Goal: Transaction & Acquisition: Purchase product/service

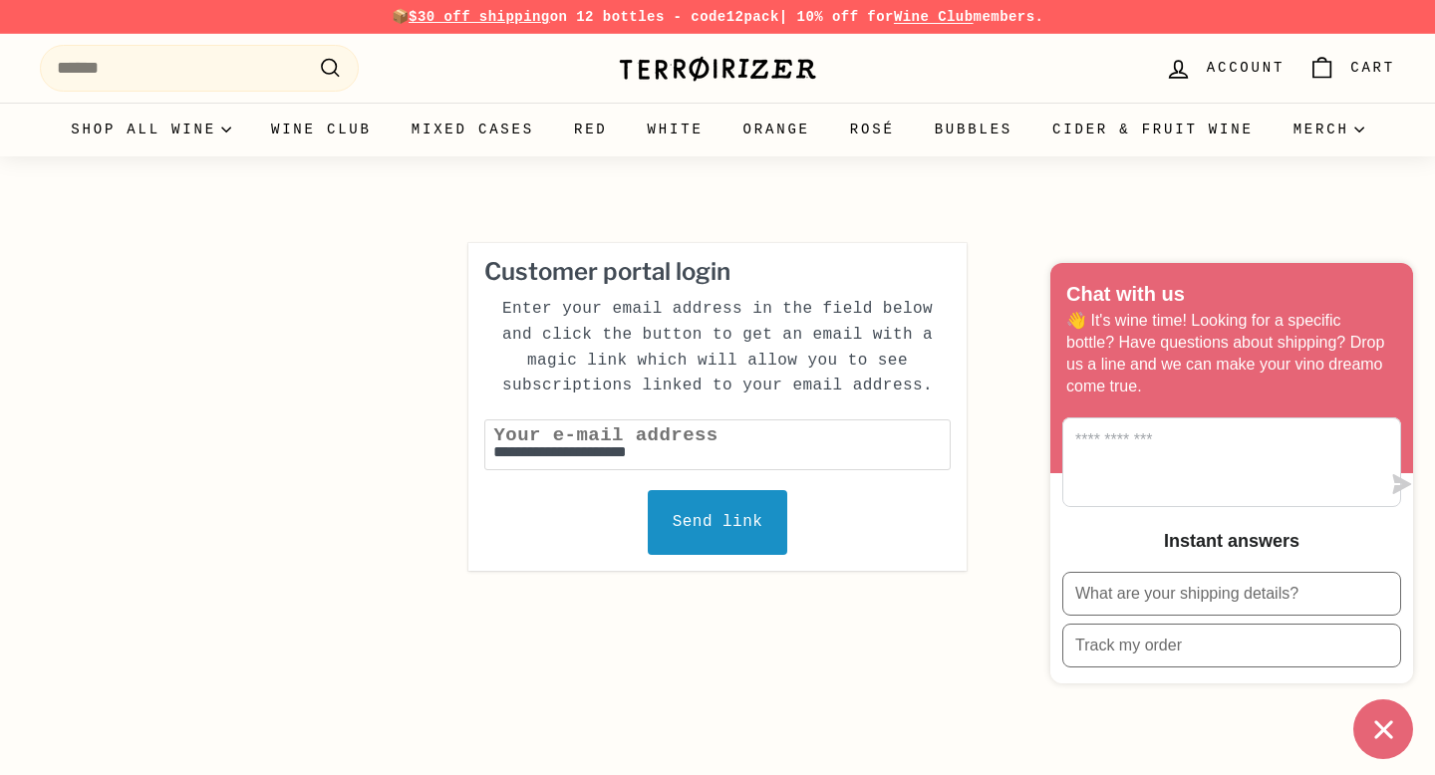
click at [670, 75] on img at bounding box center [717, 69] width 199 height 28
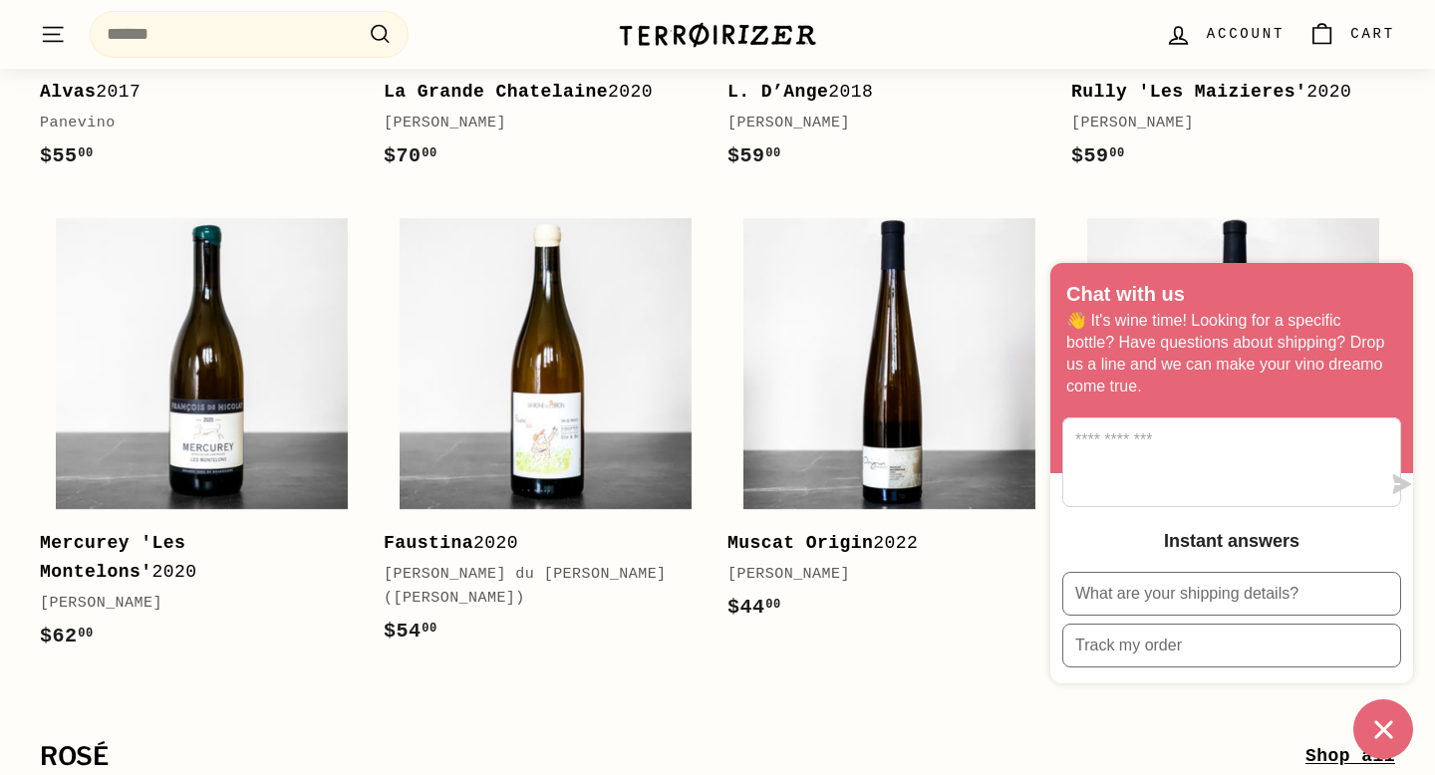
scroll to position [5002, 0]
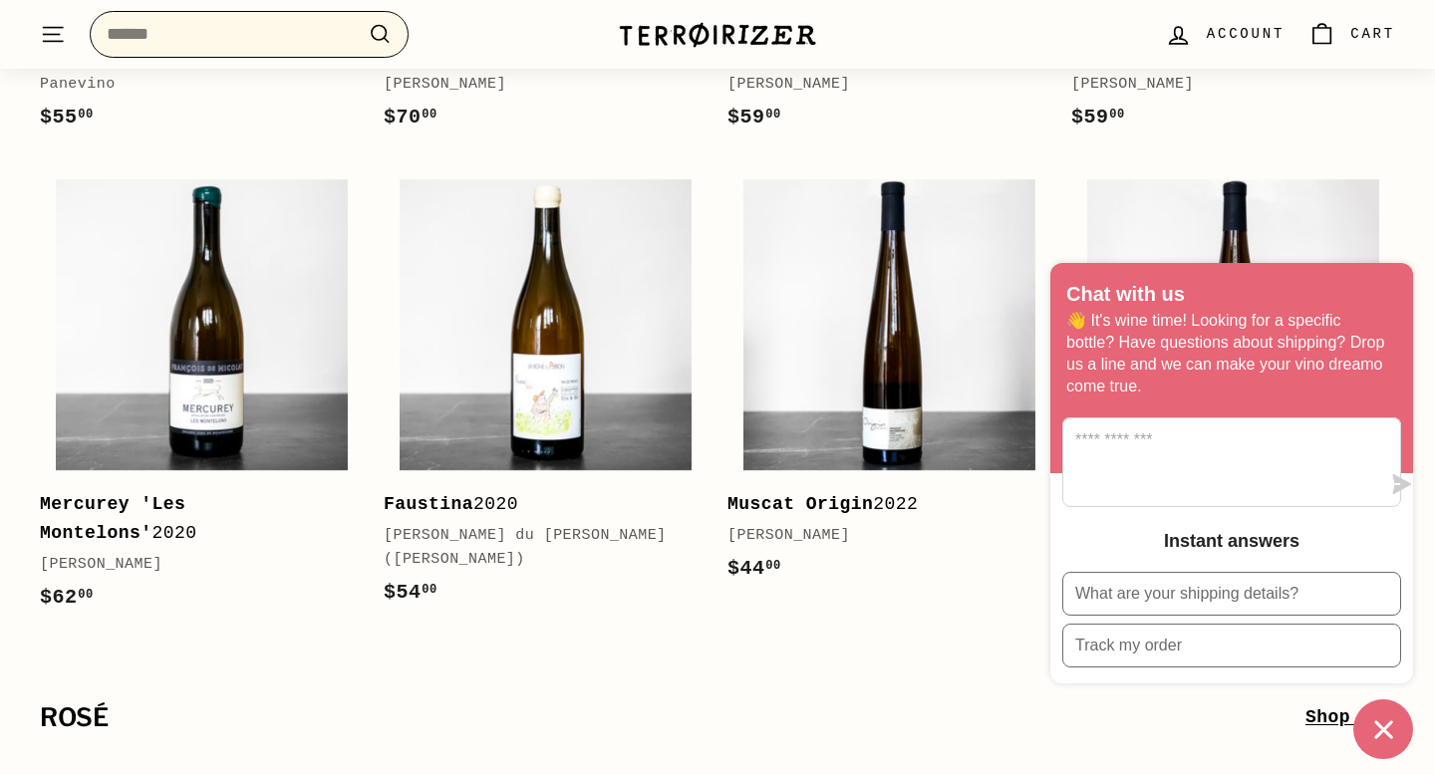
click at [212, 44] on input "Search" at bounding box center [249, 34] width 319 height 47
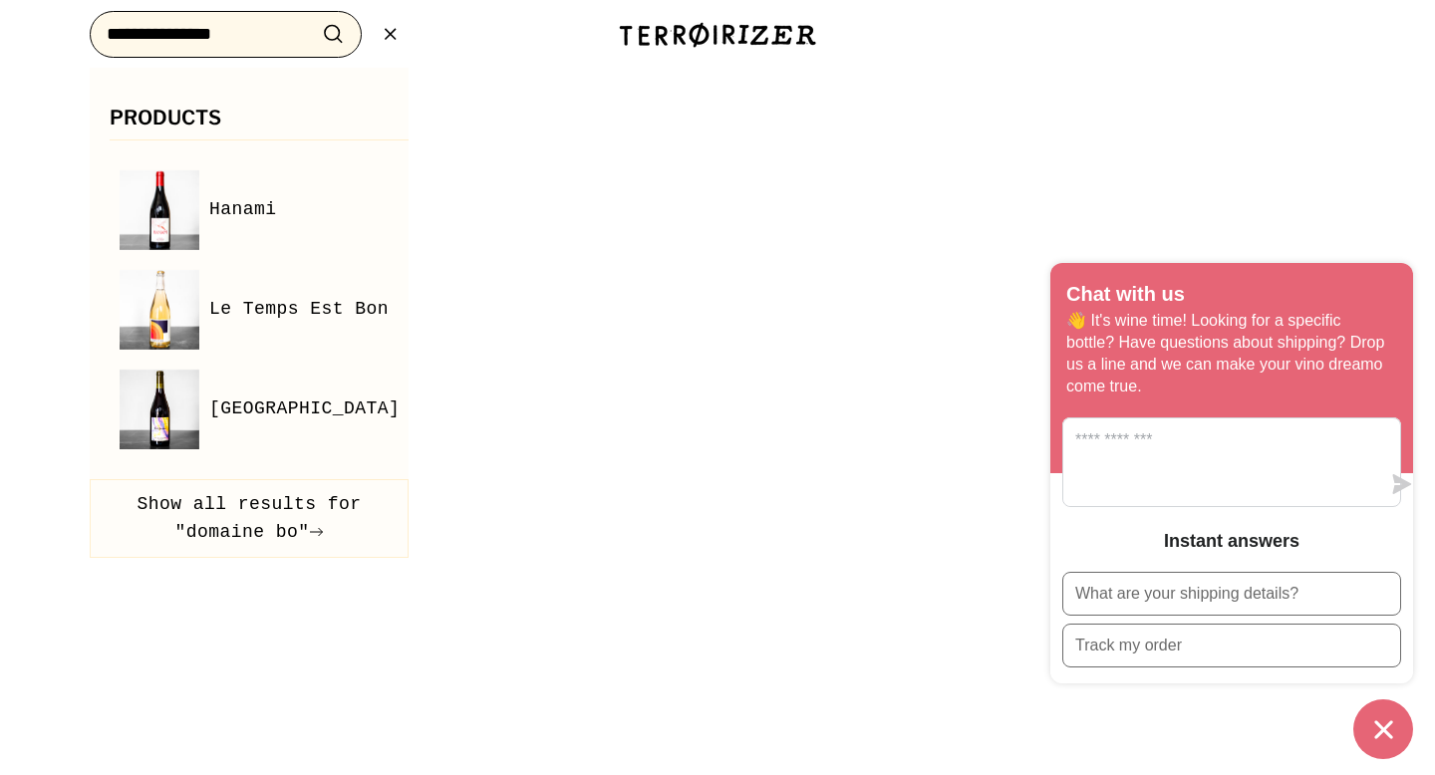
type input "**********"
click at [315, 19] on button ".cls-1{fill:none;stroke:#000;stroke-miterlimit:10;stroke-width:2px} Search" at bounding box center [333, 34] width 37 height 31
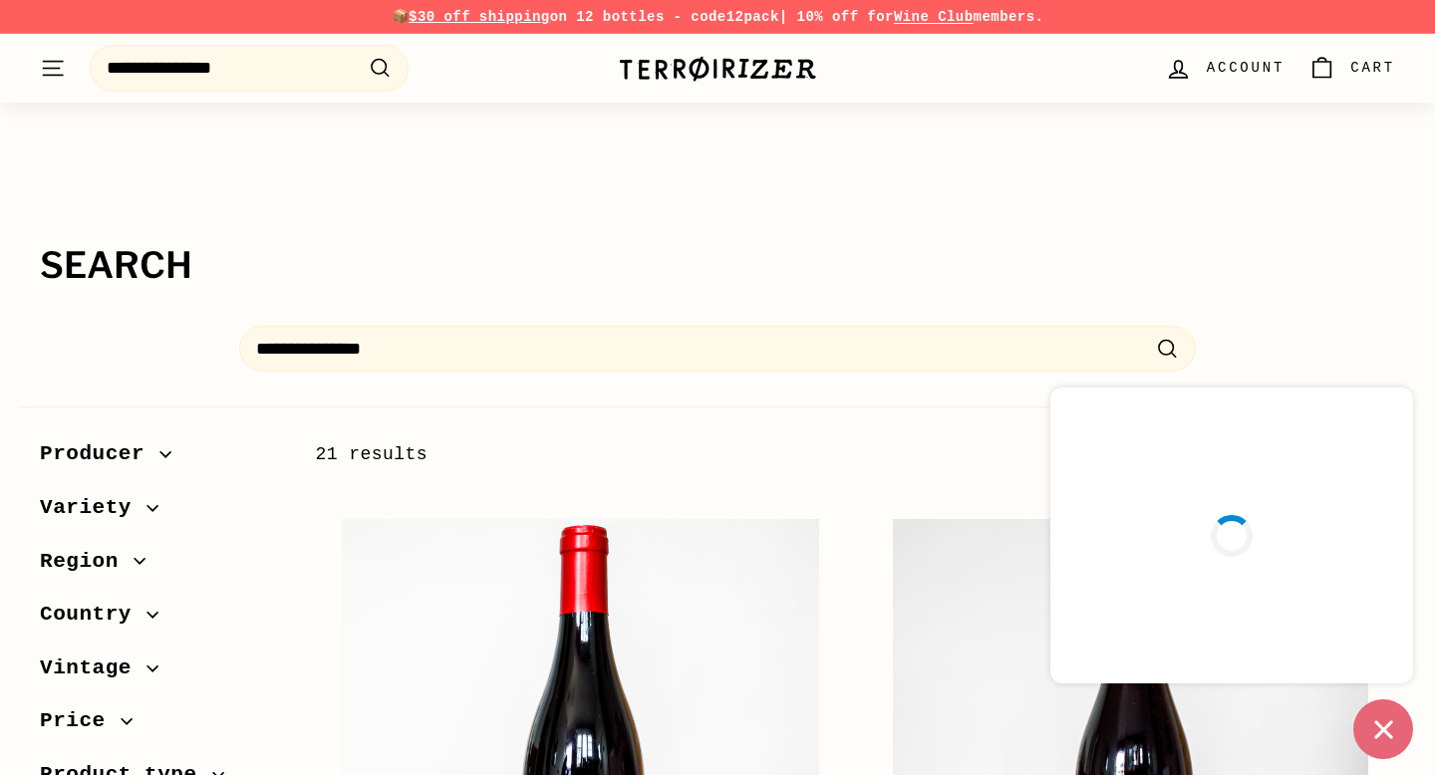
select select "*********"
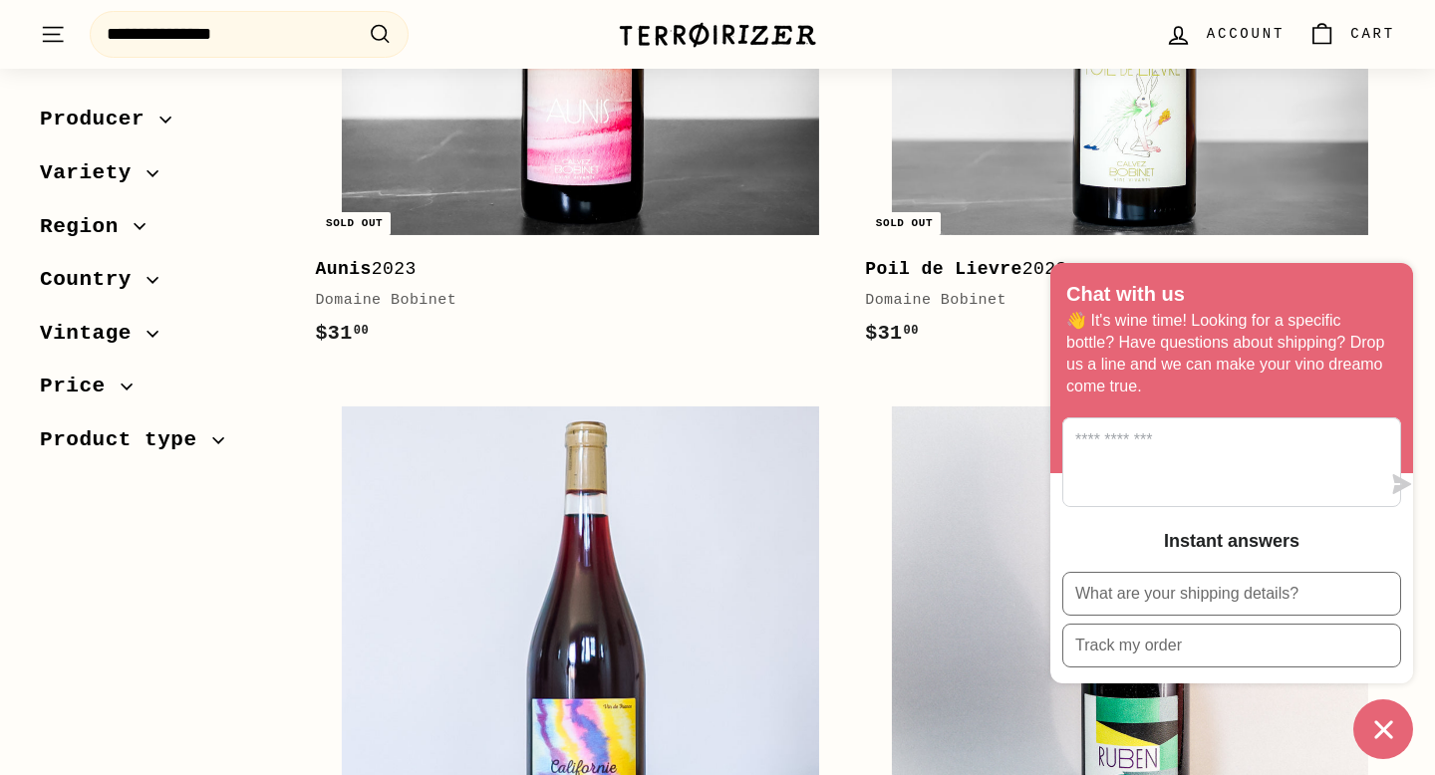
scroll to position [3367, 0]
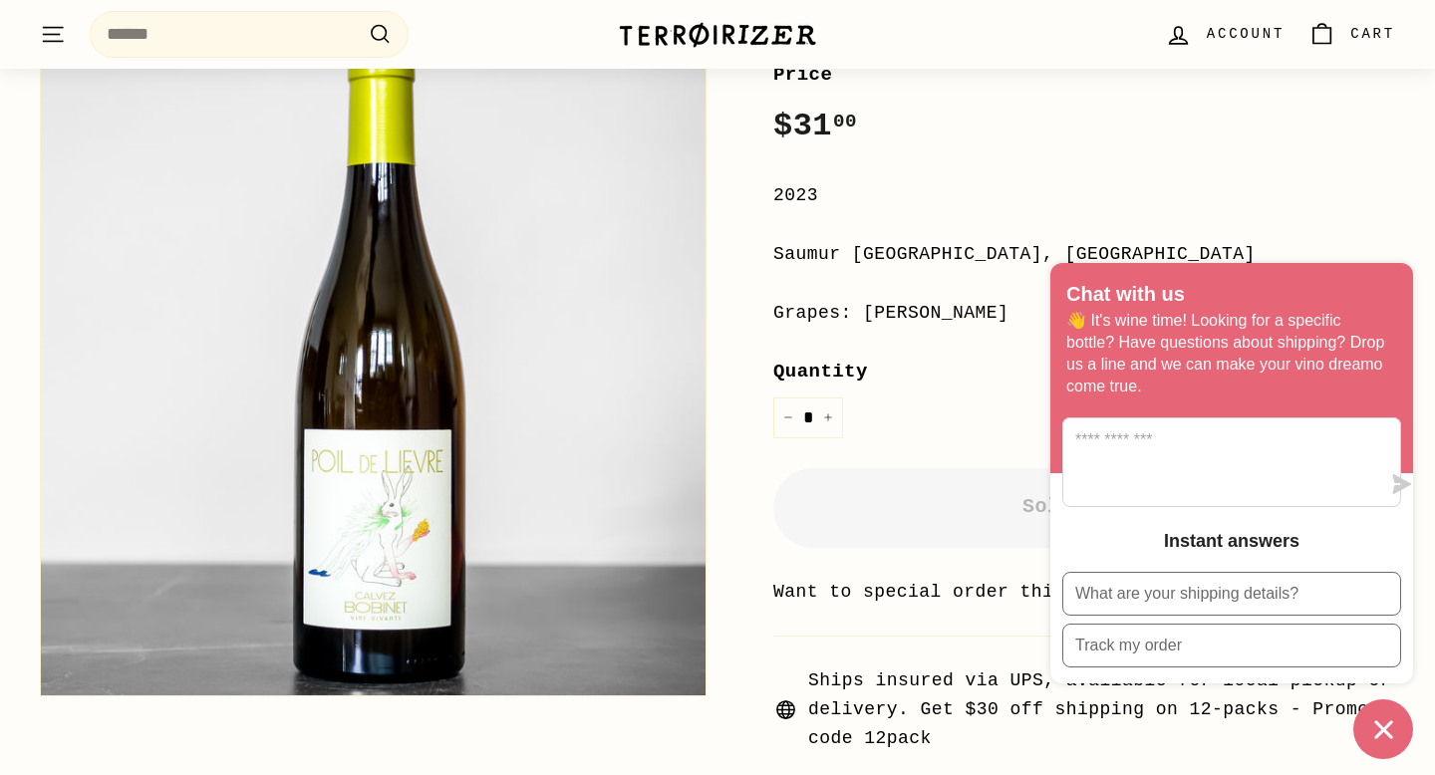
scroll to position [363, 0]
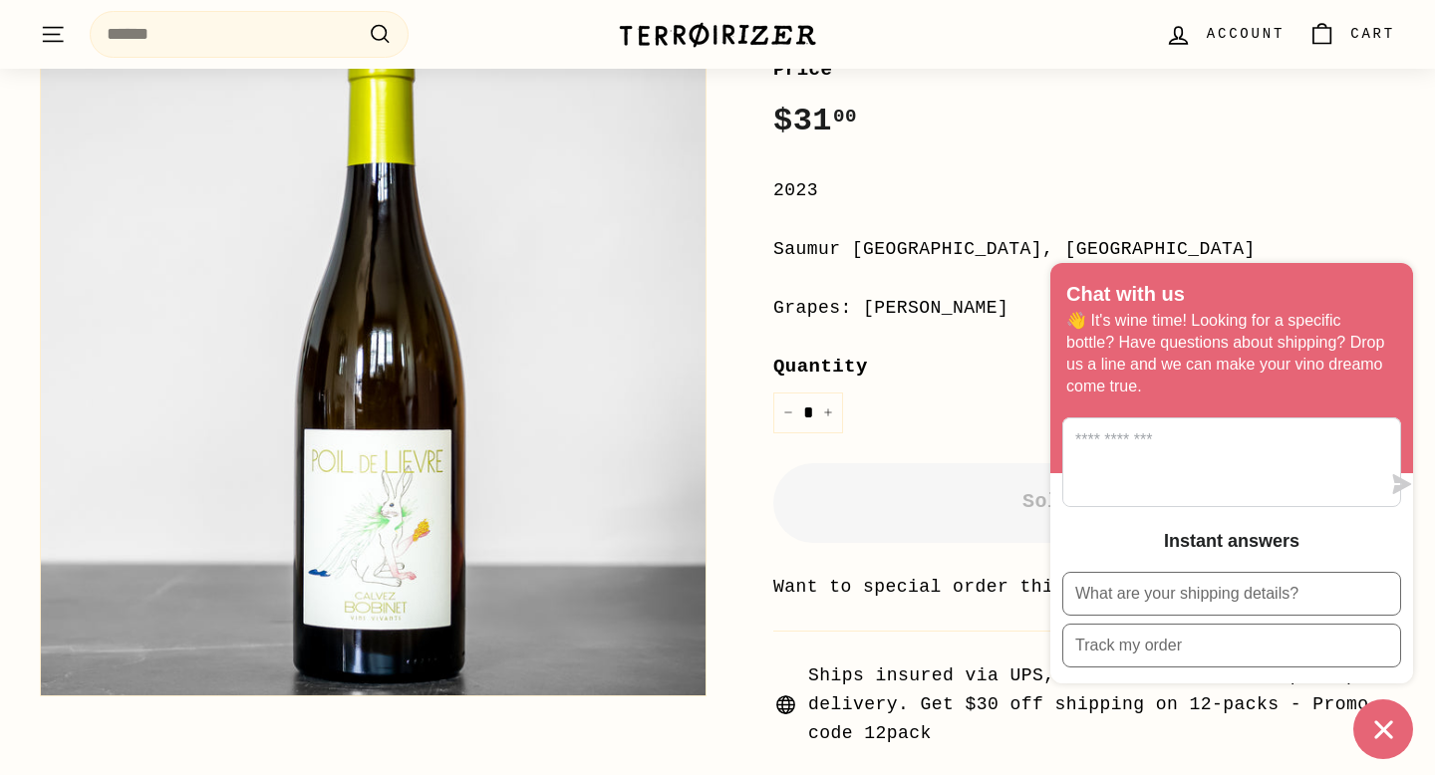
click at [1387, 725] on icon "Chat window" at bounding box center [1383, 730] width 18 height 18
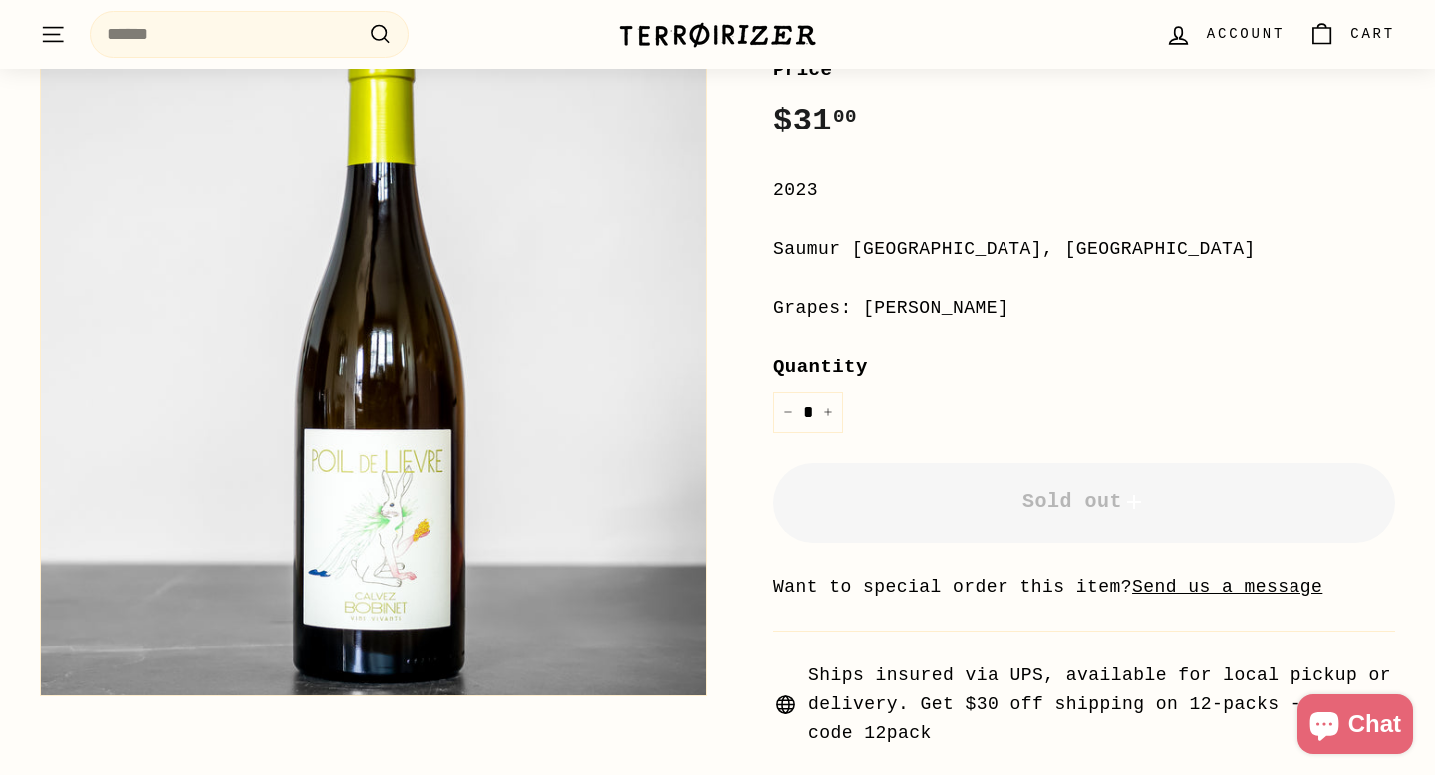
click at [1184, 592] on u "Send us a message" at bounding box center [1227, 587] width 190 height 20
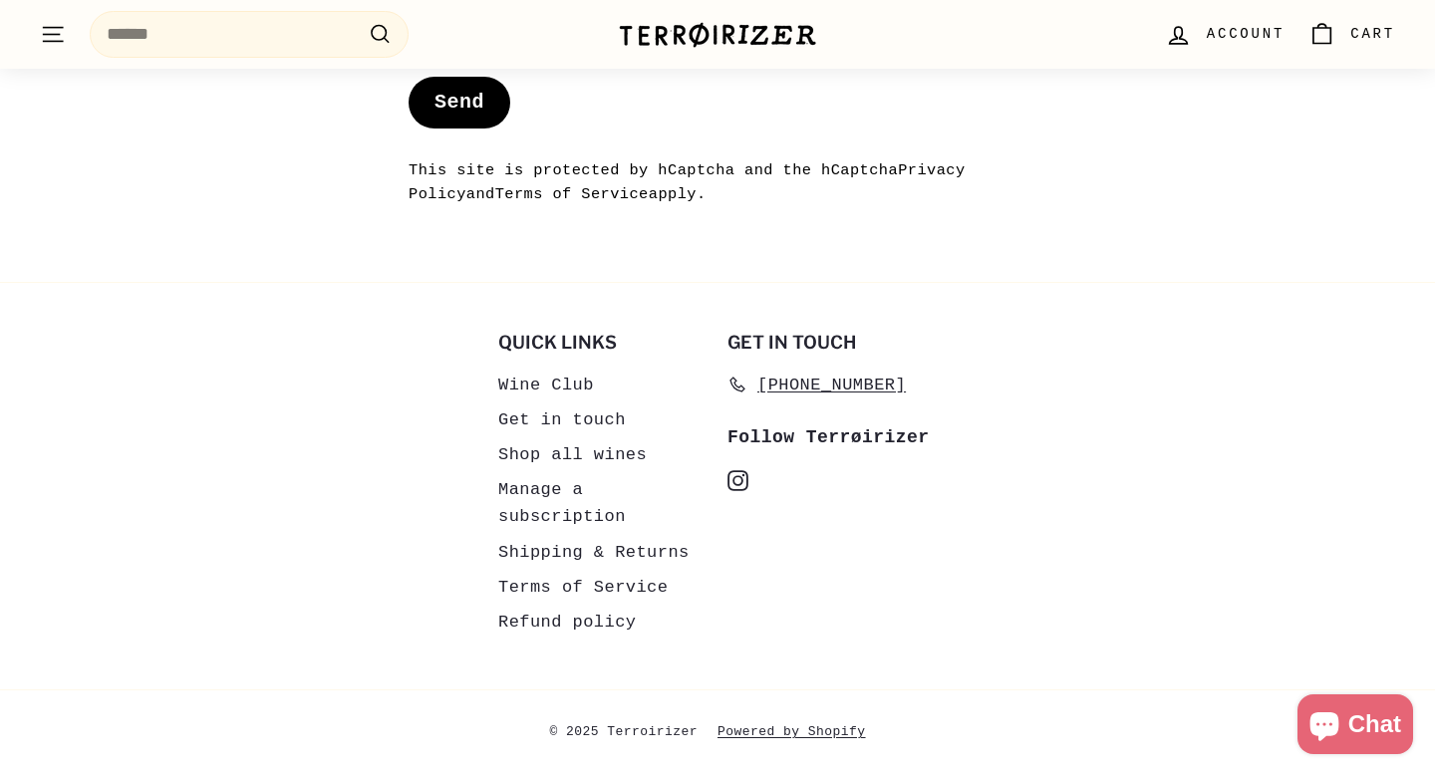
scroll to position [2084, 0]
